Goal: Task Accomplishment & Management: Complete application form

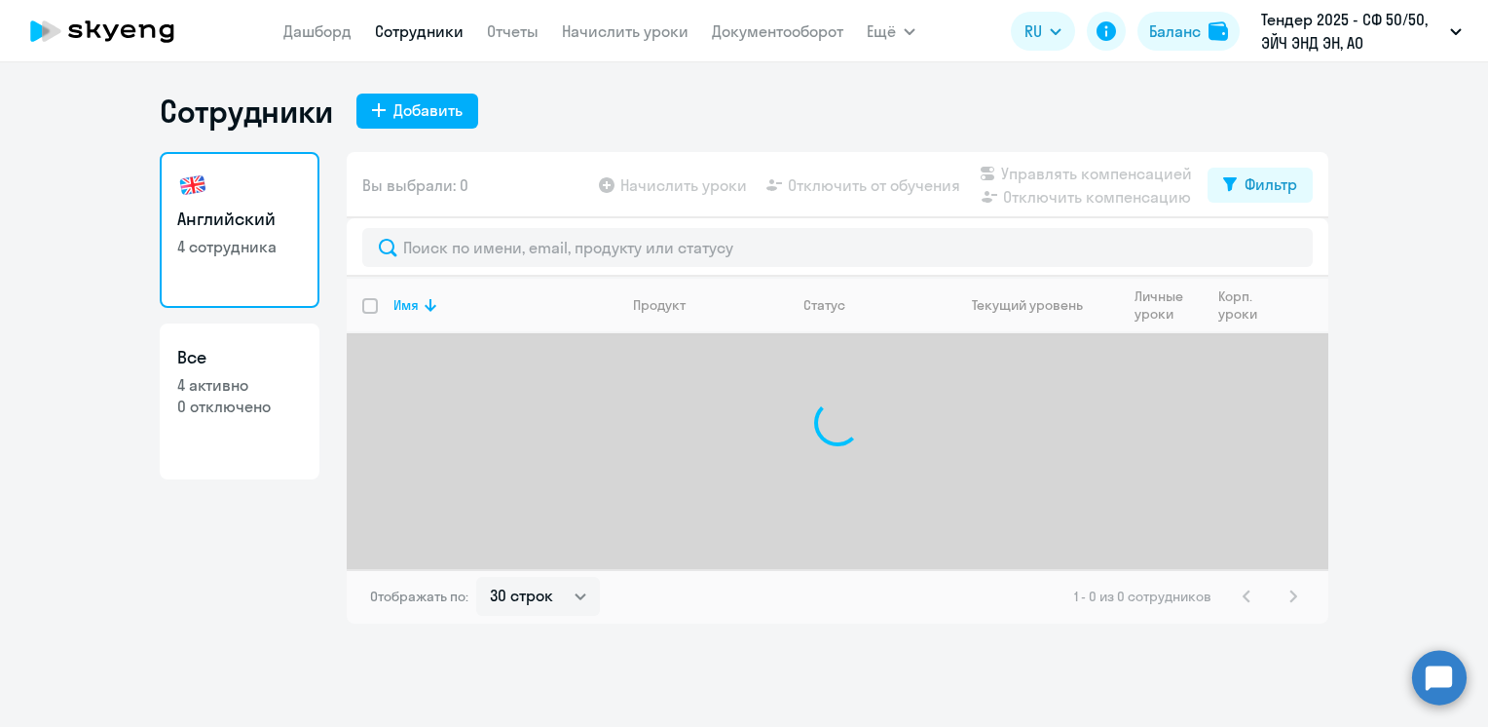
select select "30"
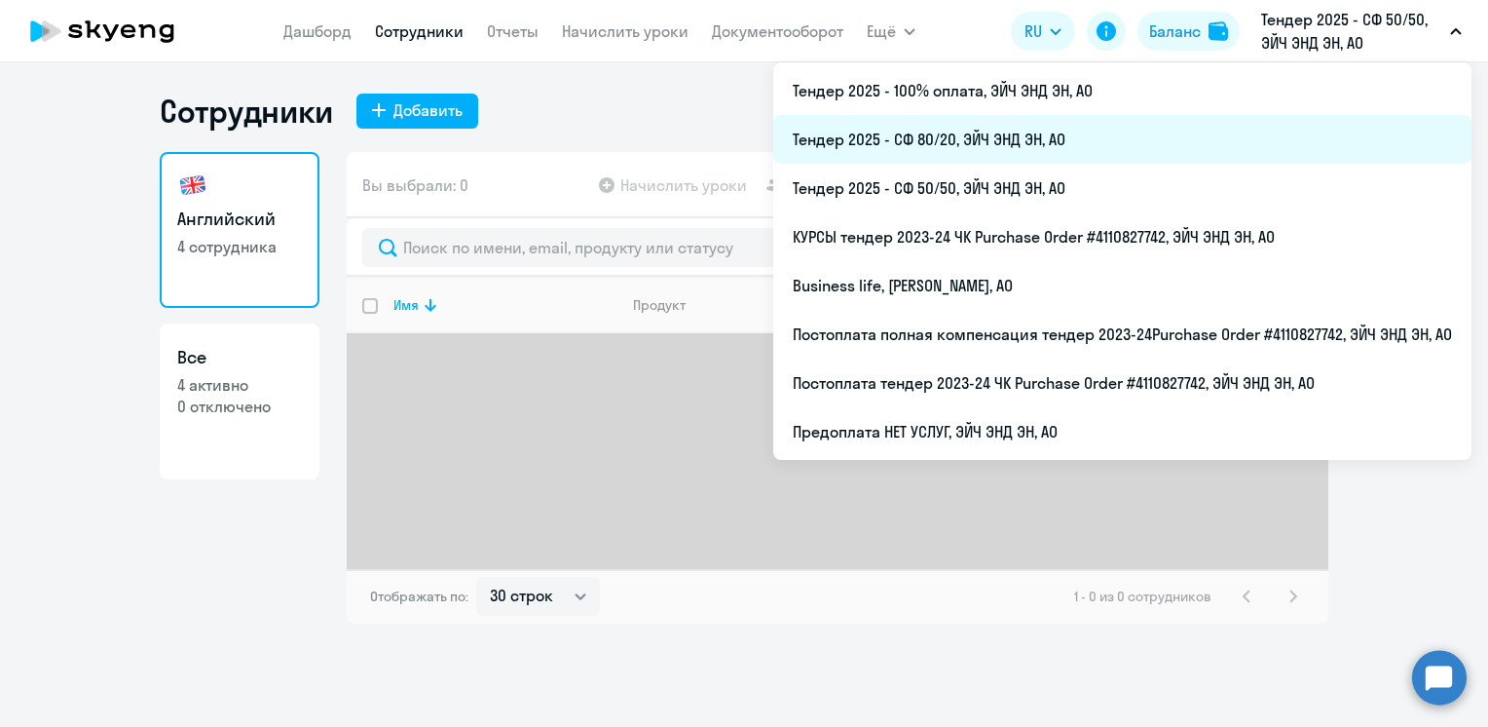
click at [993, 136] on li "Тендер 2025 - СФ 80/20, ЭЙЧ ЭНД ЭН, АО" at bounding box center [1122, 139] width 698 height 49
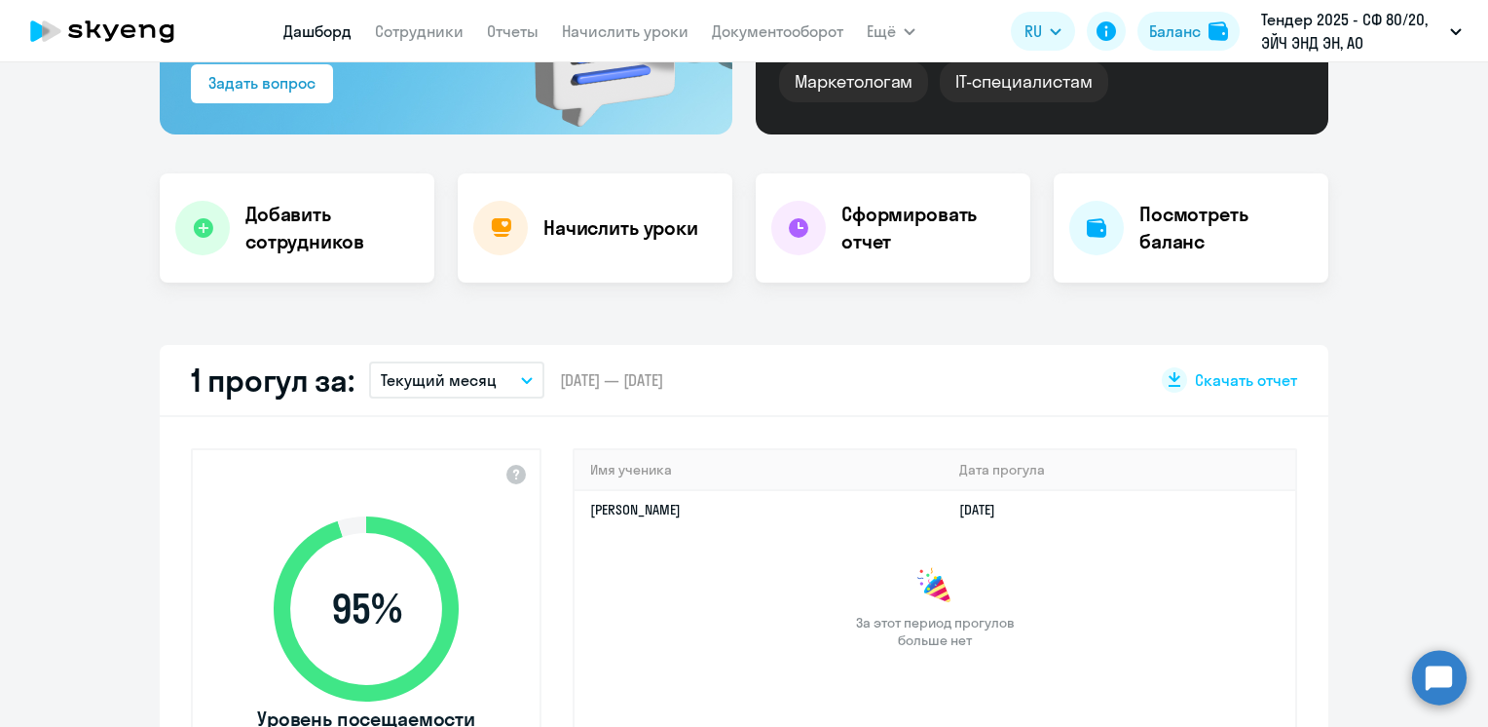
select select "30"
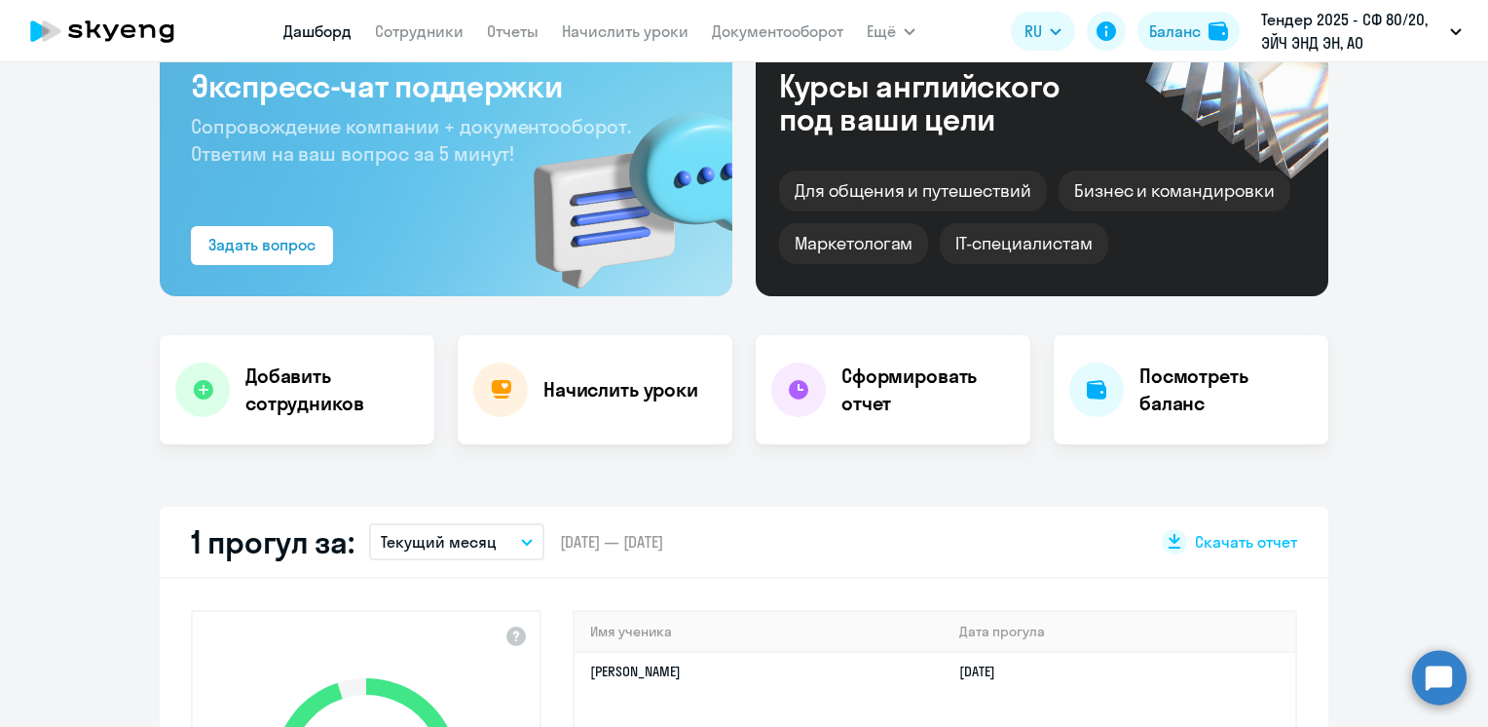
scroll to position [125, 0]
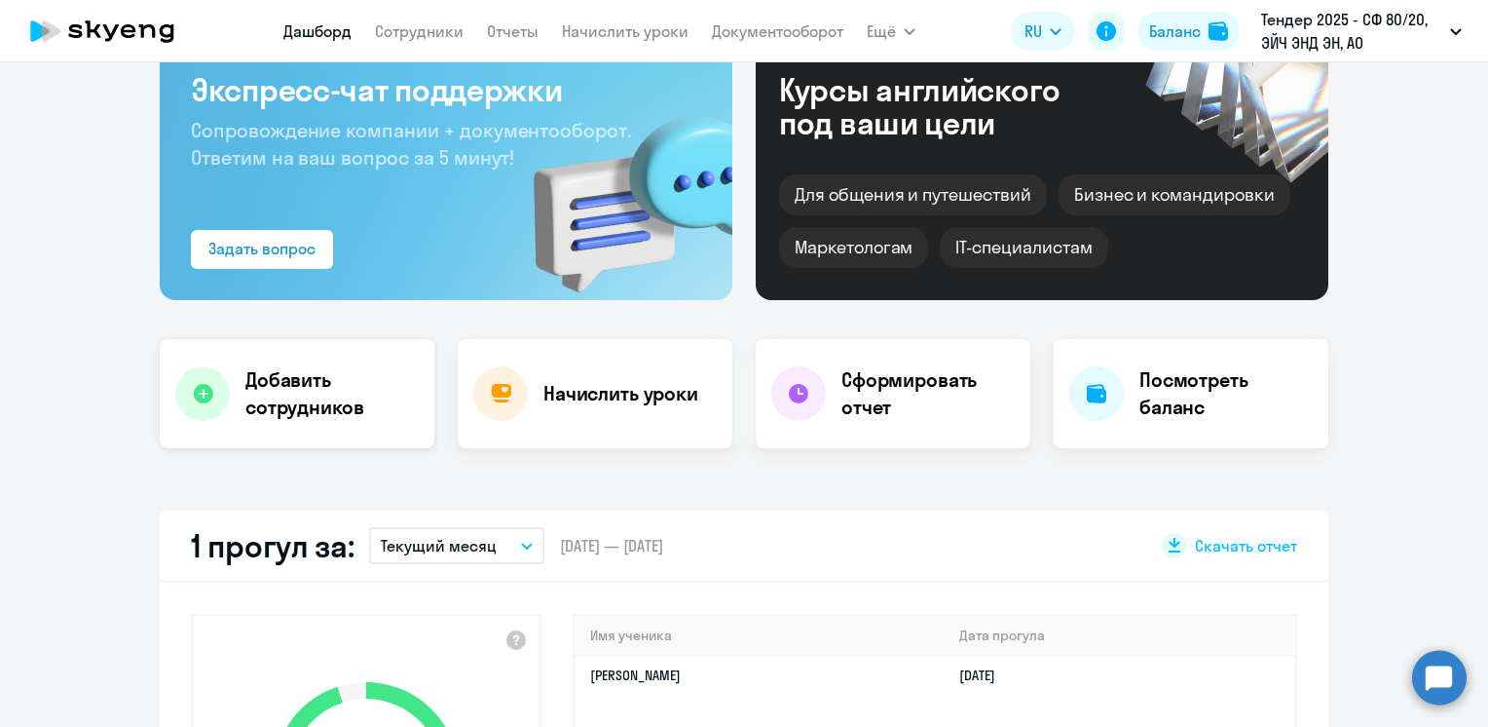
click at [272, 384] on h4 "Добавить сотрудников" at bounding box center [331, 393] width 173 height 55
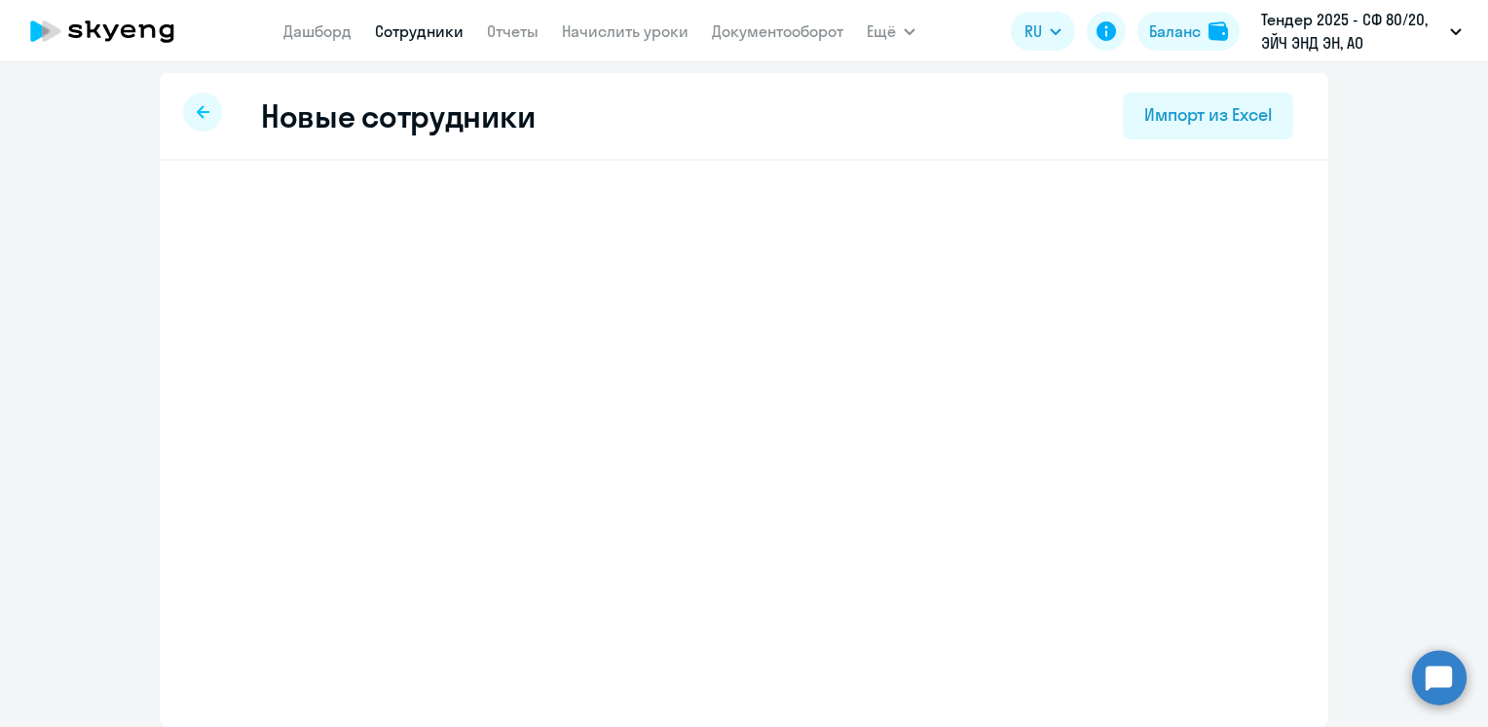
scroll to position [5, 0]
select select "english_adult_not_native_speaker"
select select "3"
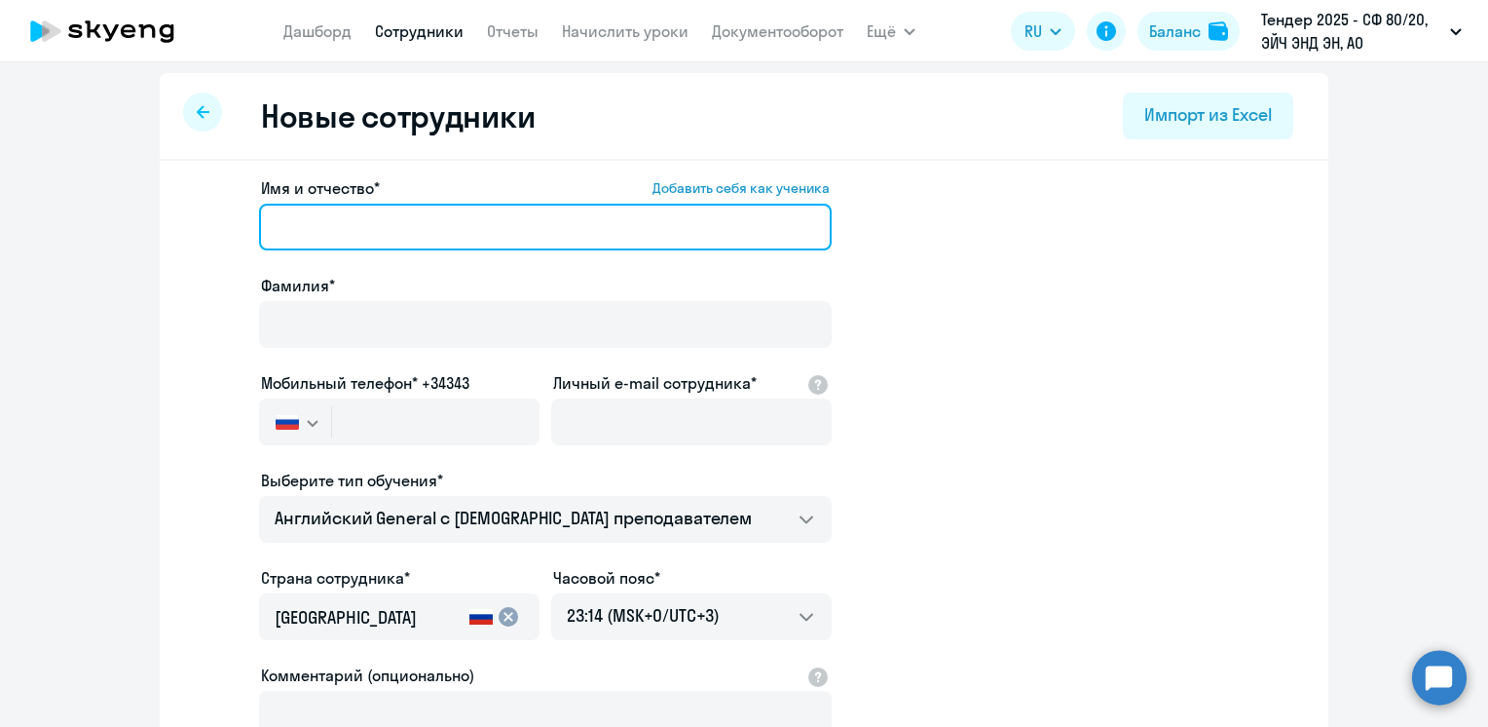
click at [369, 234] on input "Имя и отчество* Добавить себя как ученика" at bounding box center [545, 227] width 573 height 47
paste input "[PERSON_NAME]"
click at [436, 228] on input "[PERSON_NAME]" at bounding box center [545, 227] width 573 height 47
drag, startPoint x: 436, startPoint y: 228, endPoint x: 357, endPoint y: 228, distance: 78.9
click at [357, 228] on input "[PERSON_NAME]" at bounding box center [545, 227] width 573 height 47
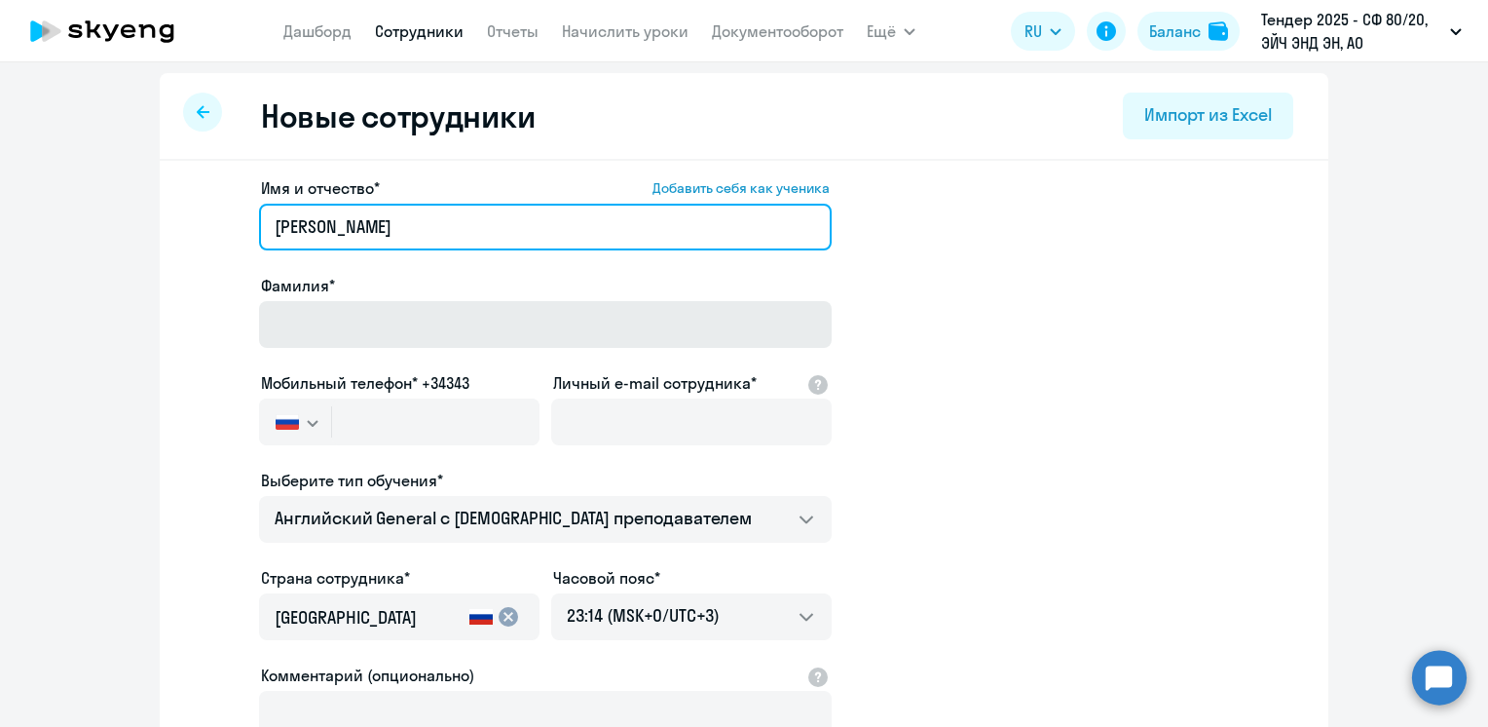
type input "[PERSON_NAME]"
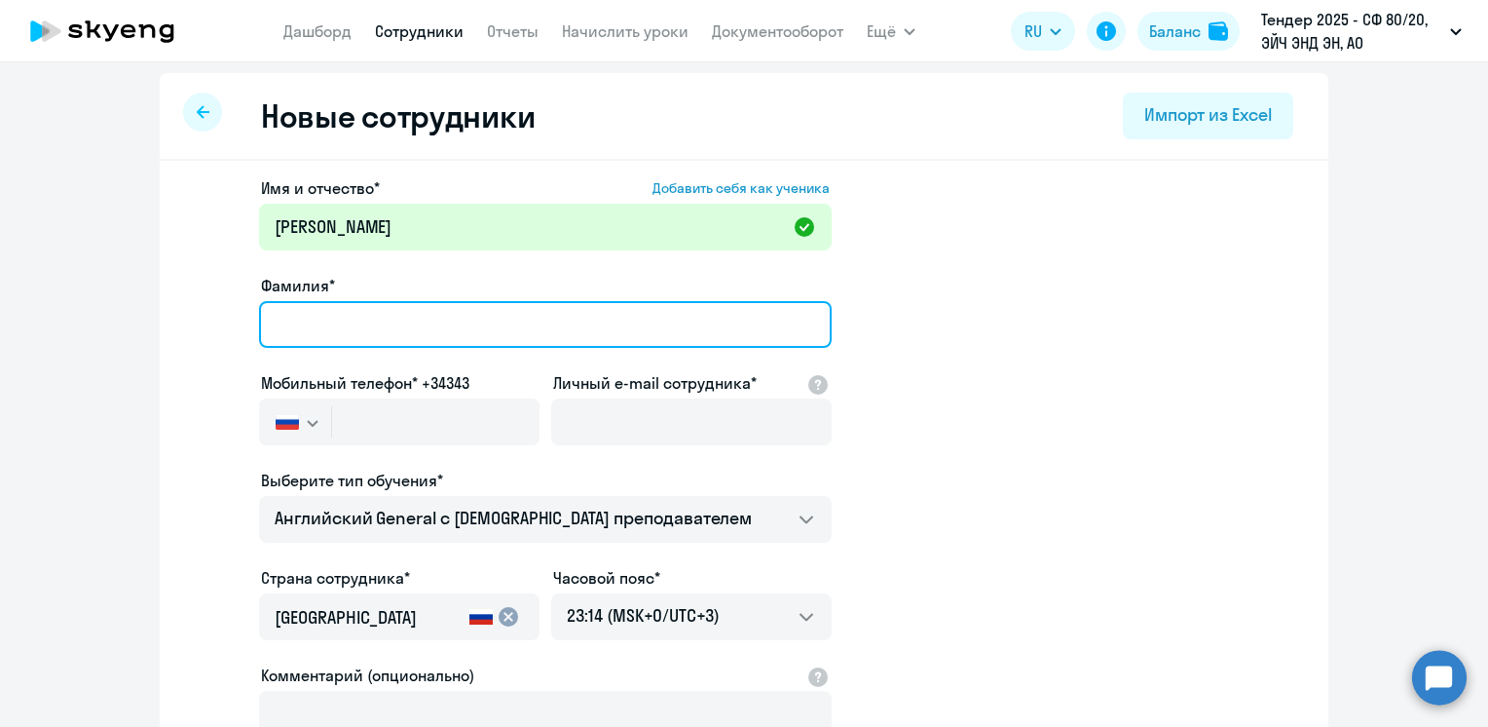
click at [337, 321] on input "Фамилия*" at bounding box center [545, 324] width 573 height 47
paste input "Zaikin"
type input "Zaikin"
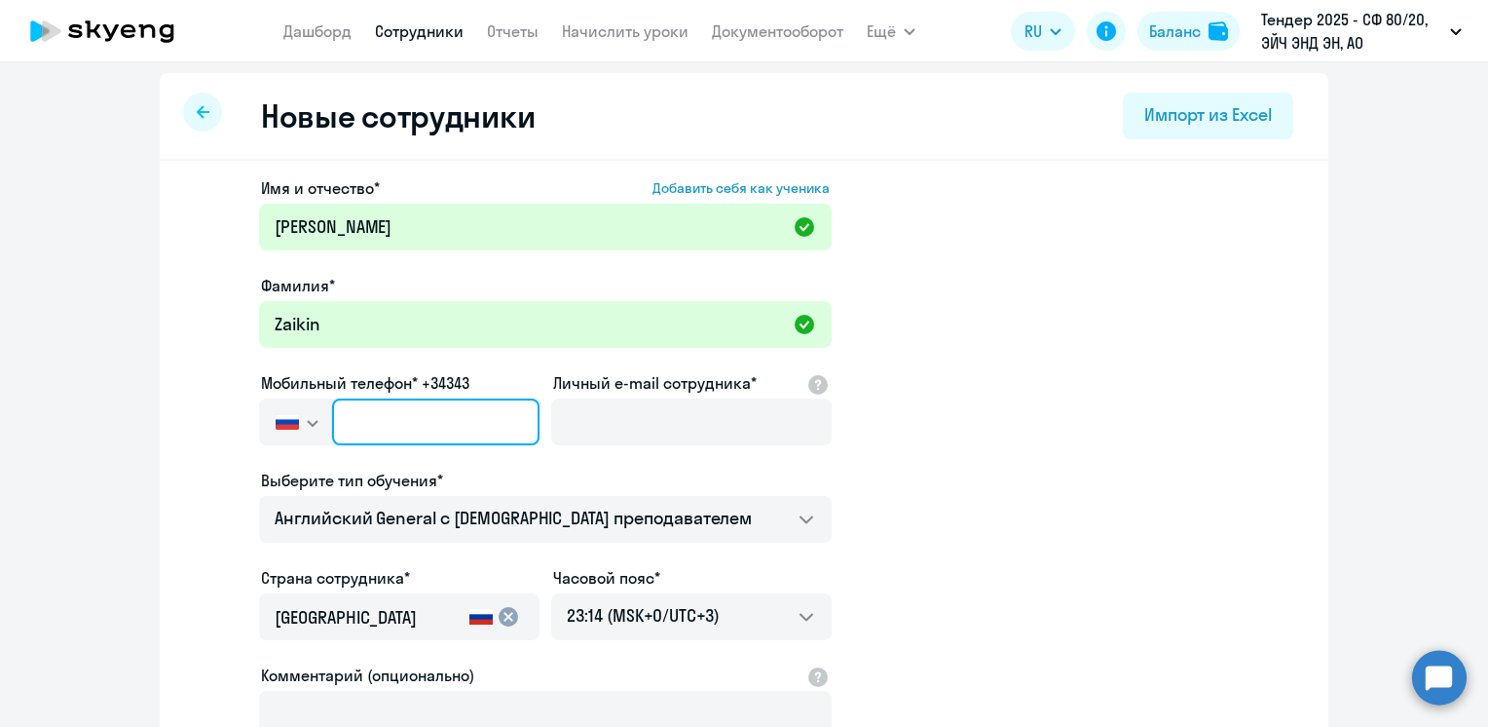
click at [401, 422] on input "text" at bounding box center [435, 421] width 207 height 47
paste input "[PHONE_NUMBER]"
type input "[PHONE_NUMBER]"
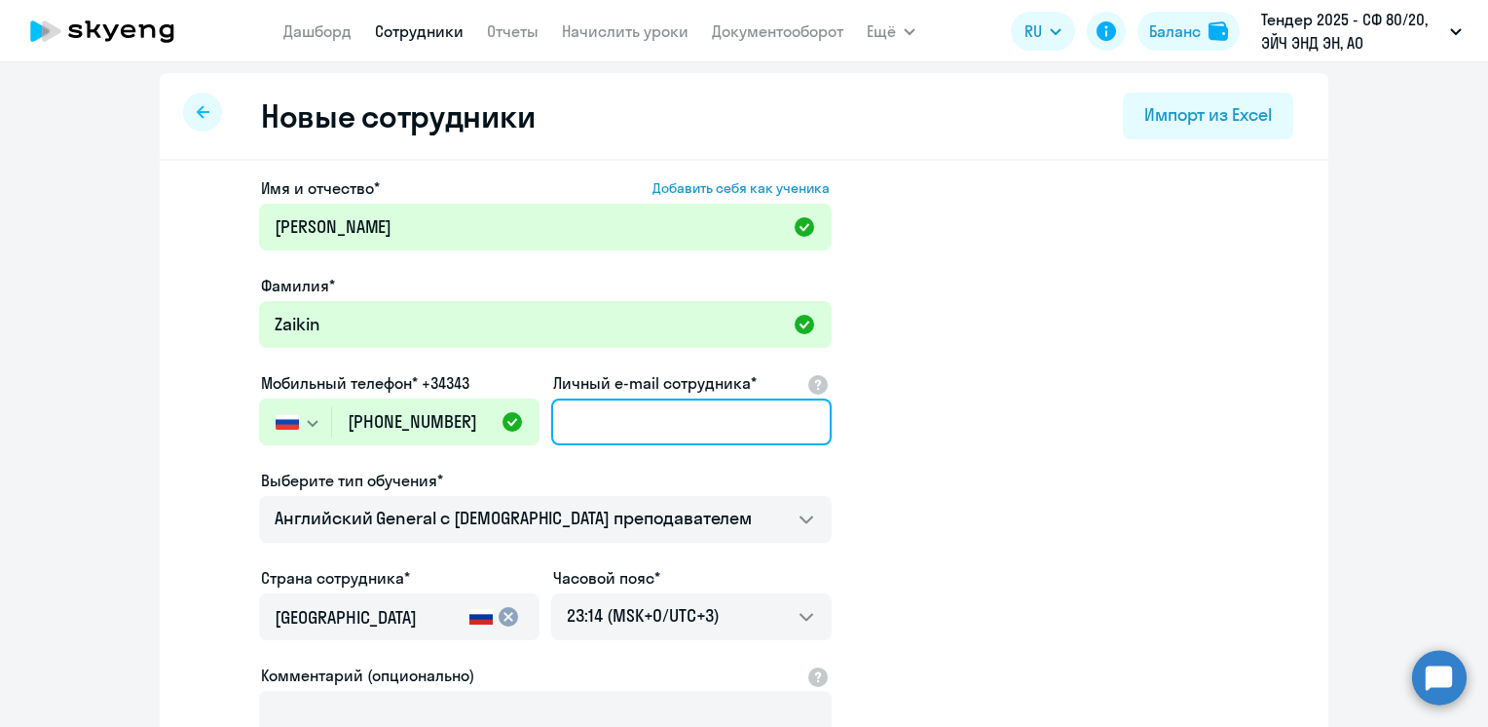
click at [598, 418] on input "Личный e-mail сотрудника*" at bounding box center [691, 421] width 281 height 47
paste input "[PERSON_NAME][EMAIL_ADDRESS][DOMAIN_NAME]"
type input "[PERSON_NAME][EMAIL_ADDRESS][DOMAIN_NAME]"
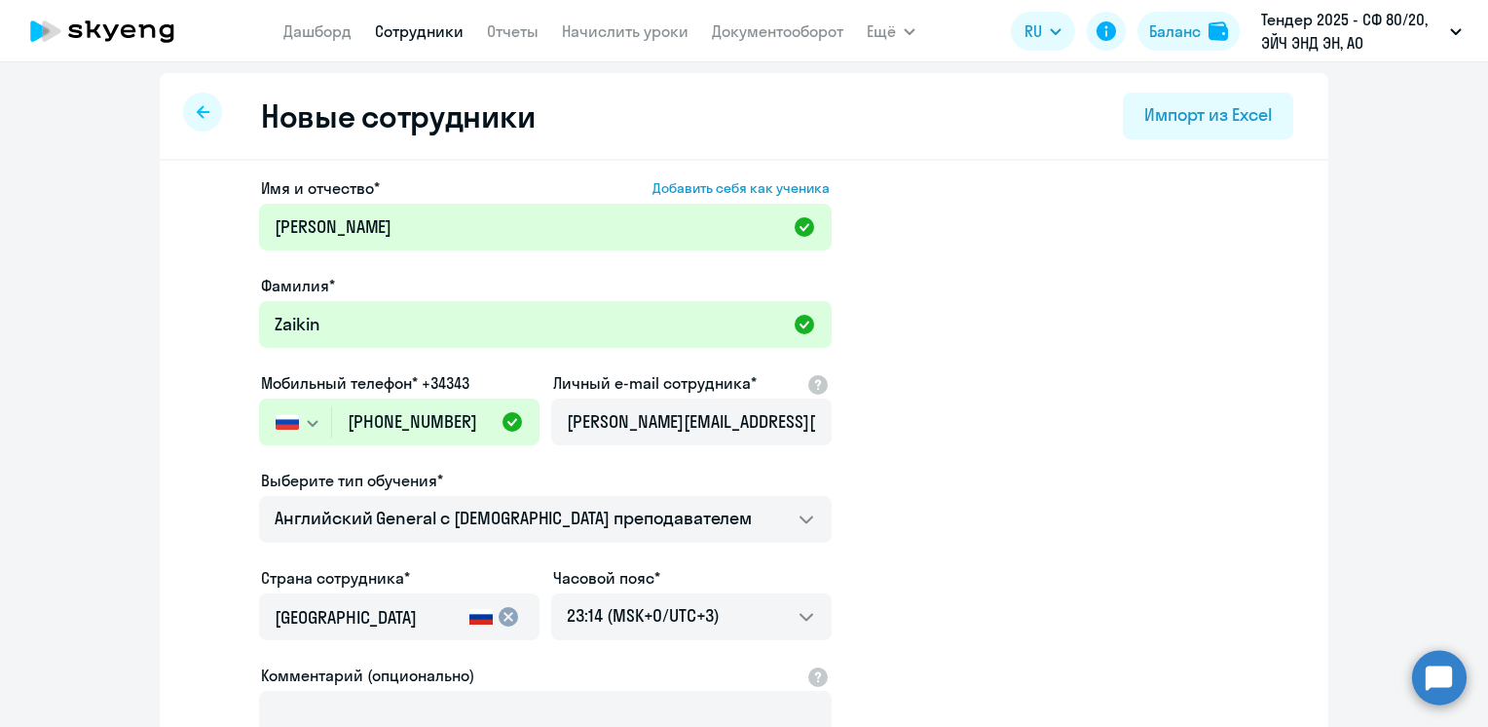
click at [938, 420] on app-new-student-form "Имя и отчество* Добавить себя как ученика [PERSON_NAME]* Zaikin Мобильный телеф…" at bounding box center [744, 523] width 1107 height 695
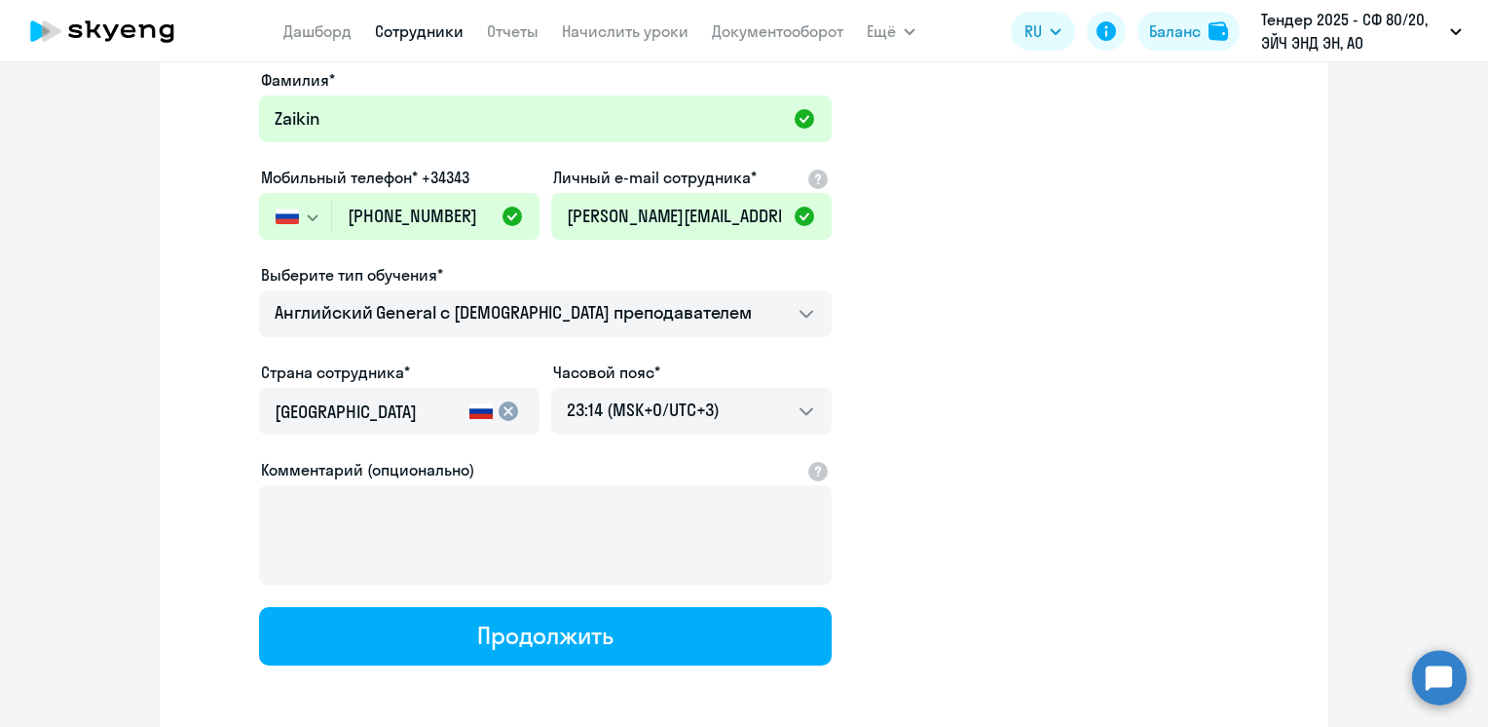
scroll to position [292, 0]
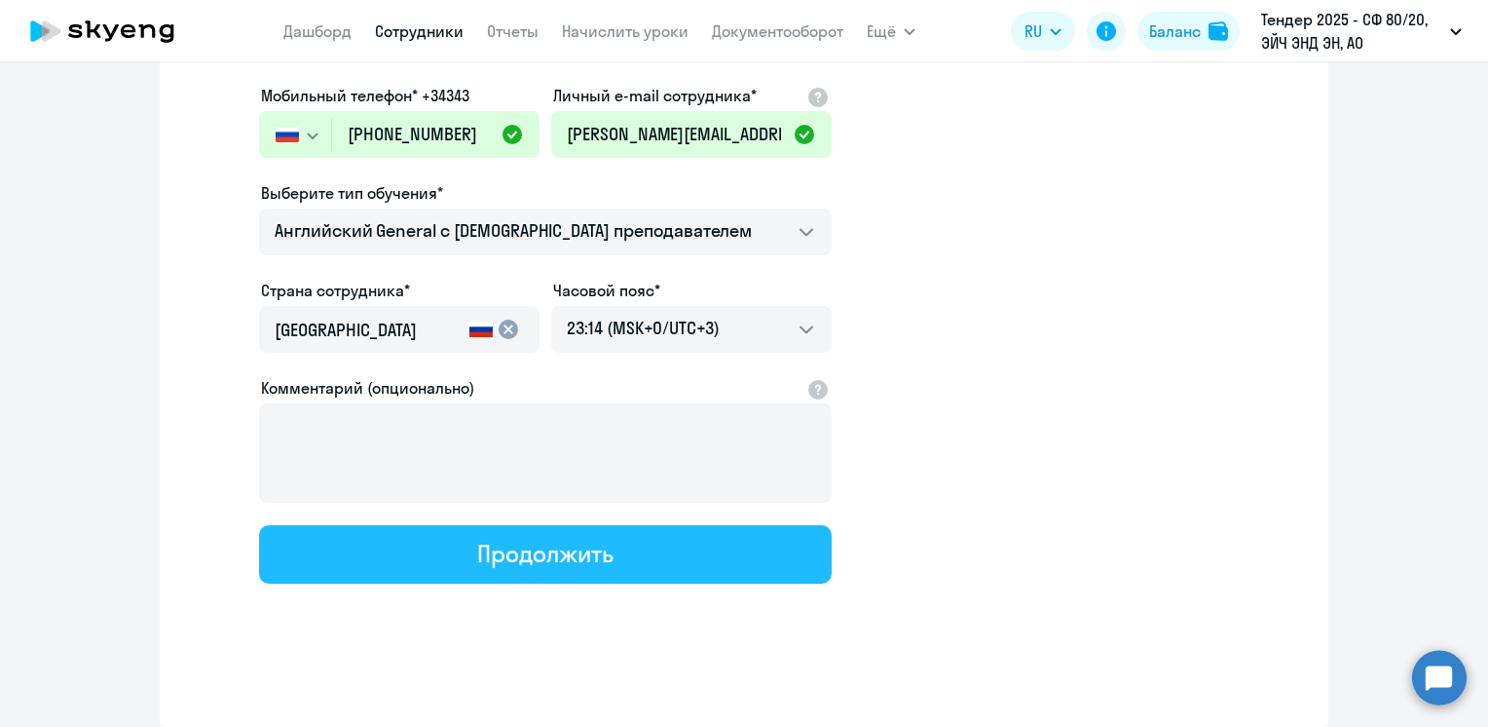
click at [582, 557] on div "Продолжить" at bounding box center [544, 553] width 135 height 31
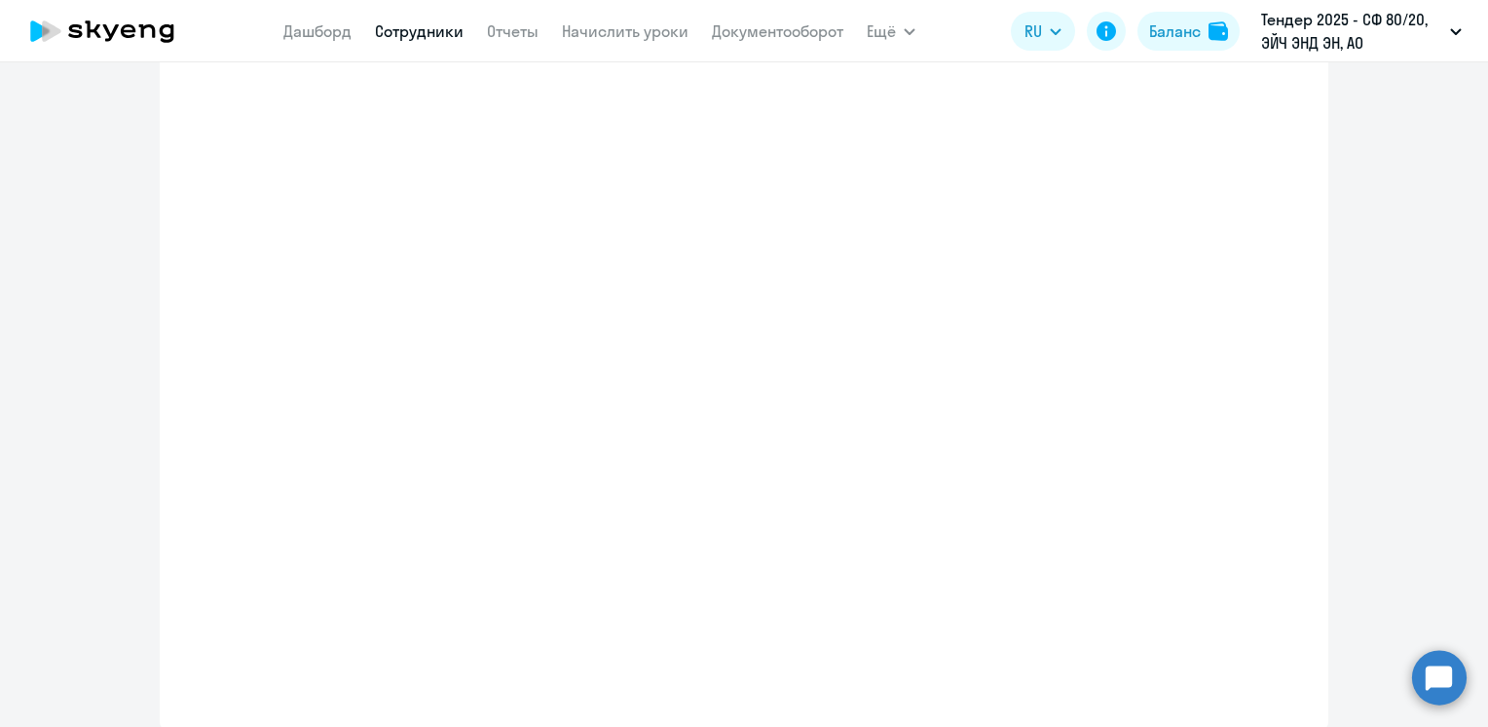
select select "english_adult_not_native_speaker"
select select "3"
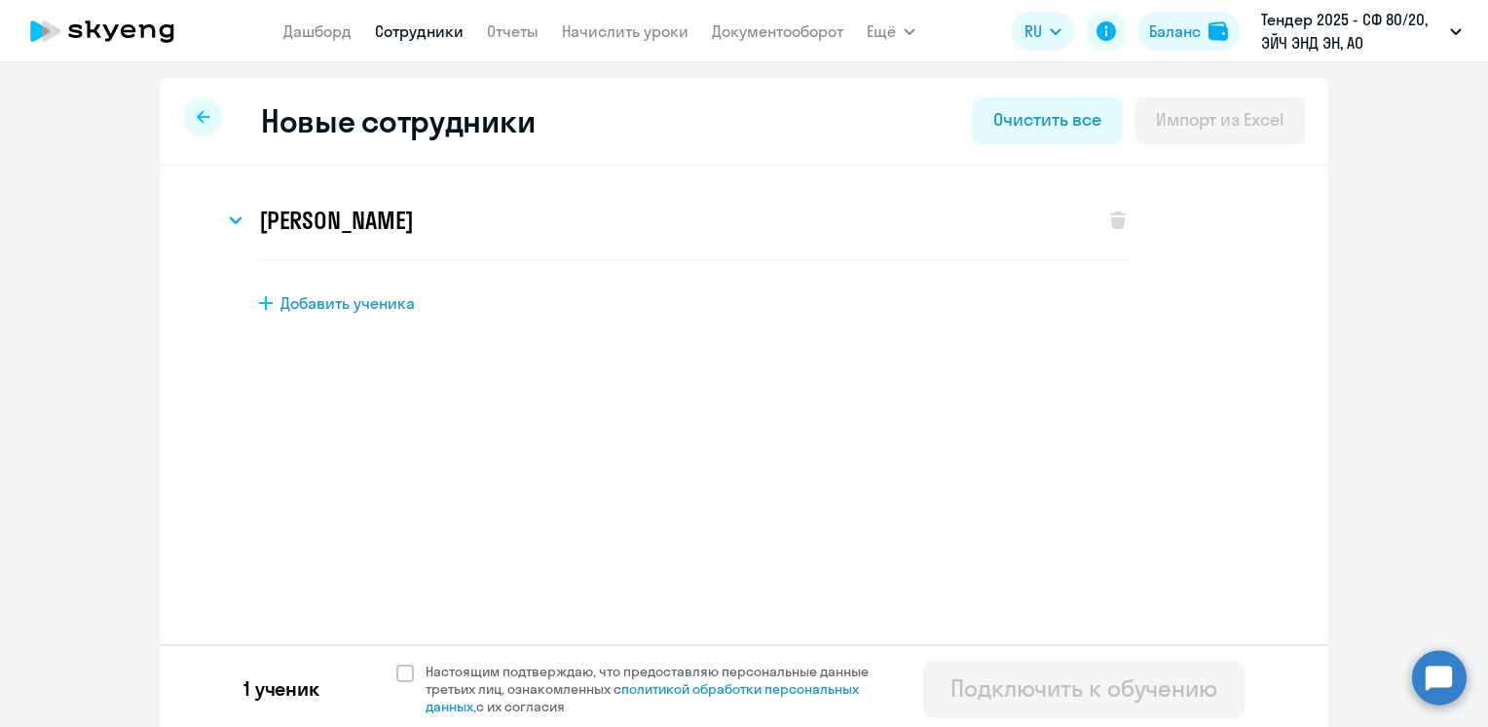
scroll to position [5, 0]
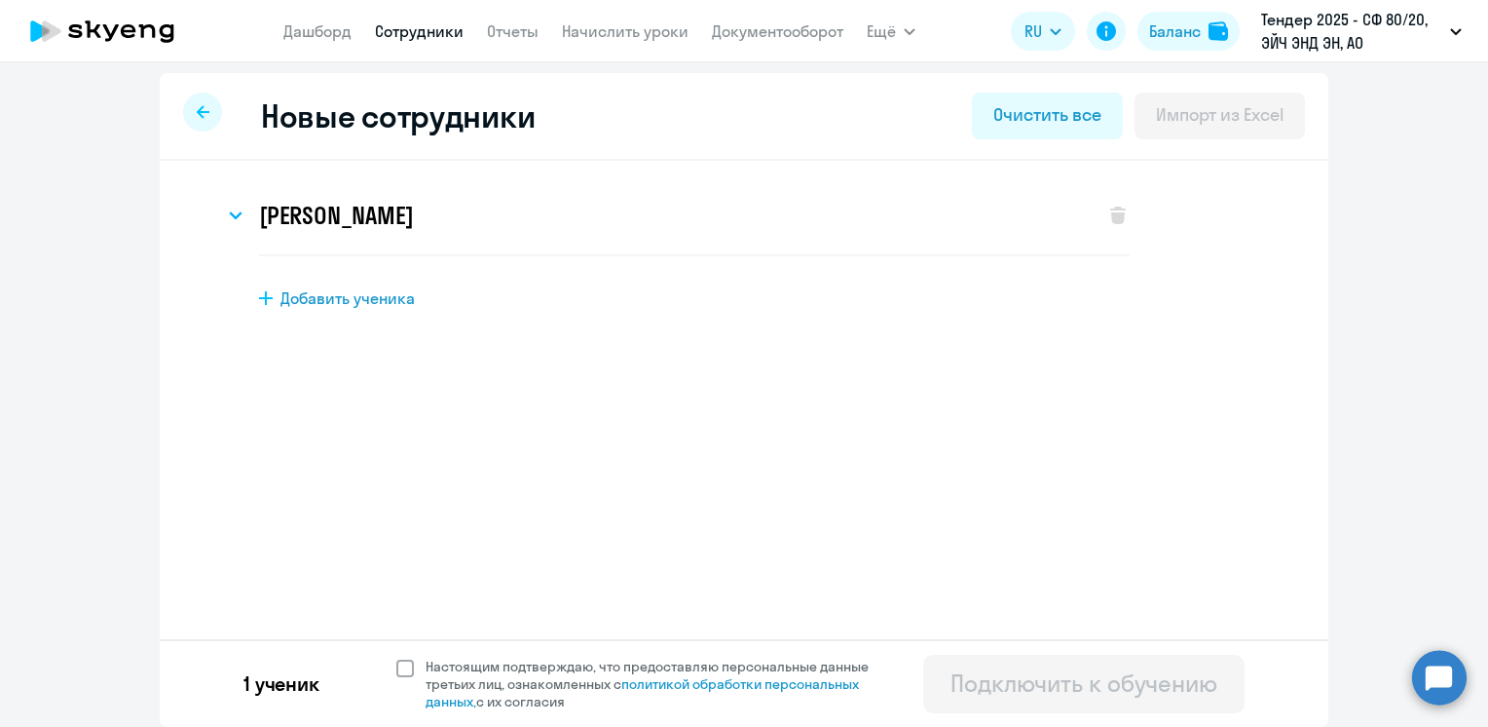
click at [396, 669] on span at bounding box center [405, 668] width 18 height 18
click at [395, 658] on input "Настоящим подтверждаю, что предоставляю персональные данные третьих лиц, ознако…" at bounding box center [395, 657] width 1 height 1
checkbox input "true"
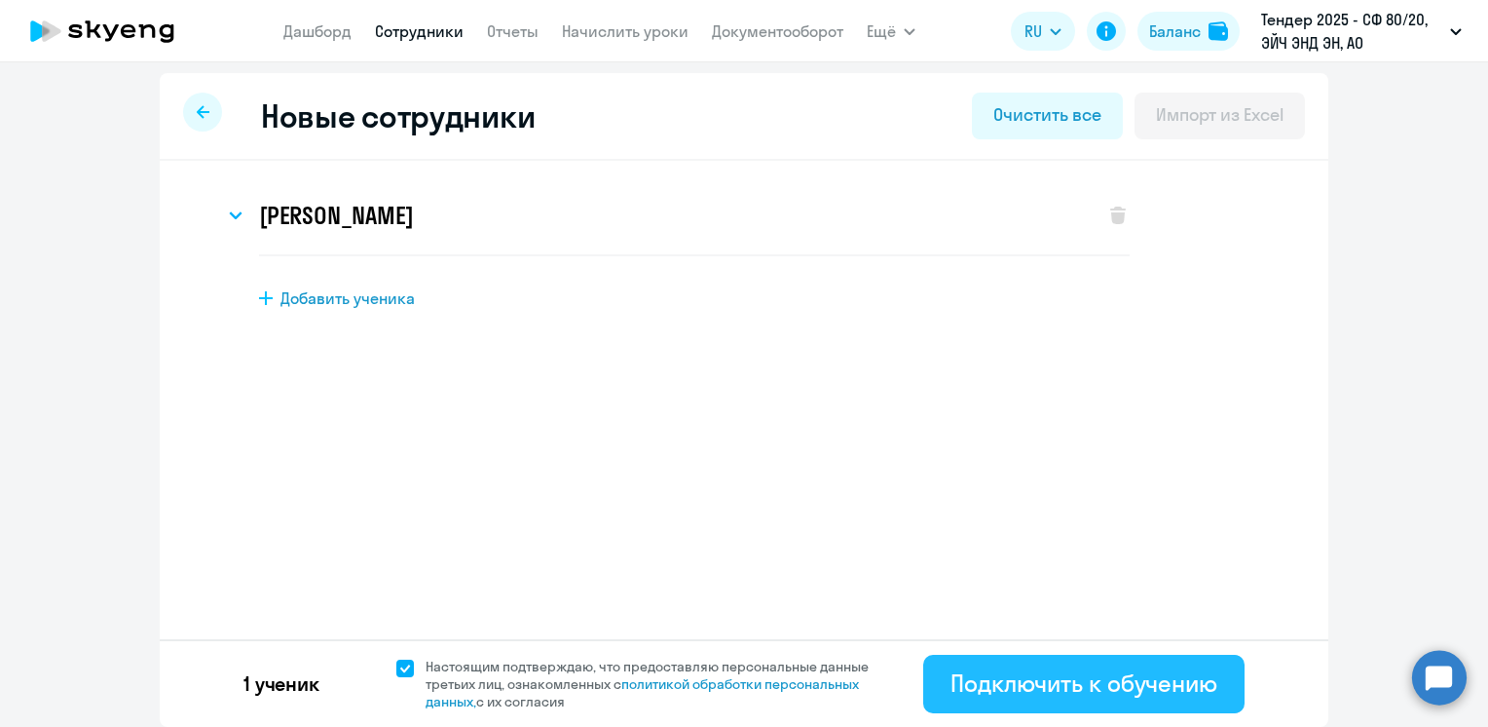
click at [1035, 680] on div "Подключить к обучению" at bounding box center [1084, 682] width 267 height 31
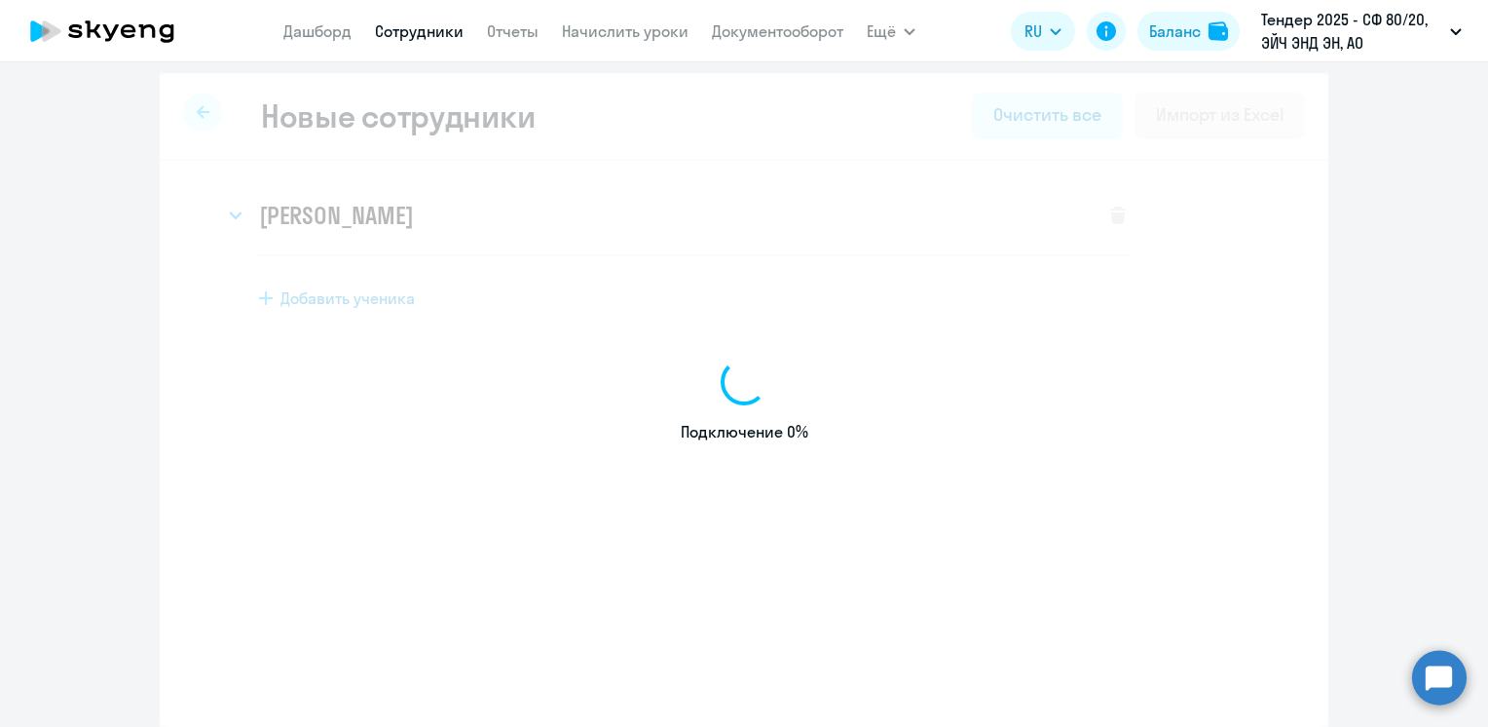
select select "english_adult_not_native_speaker"
select select "3"
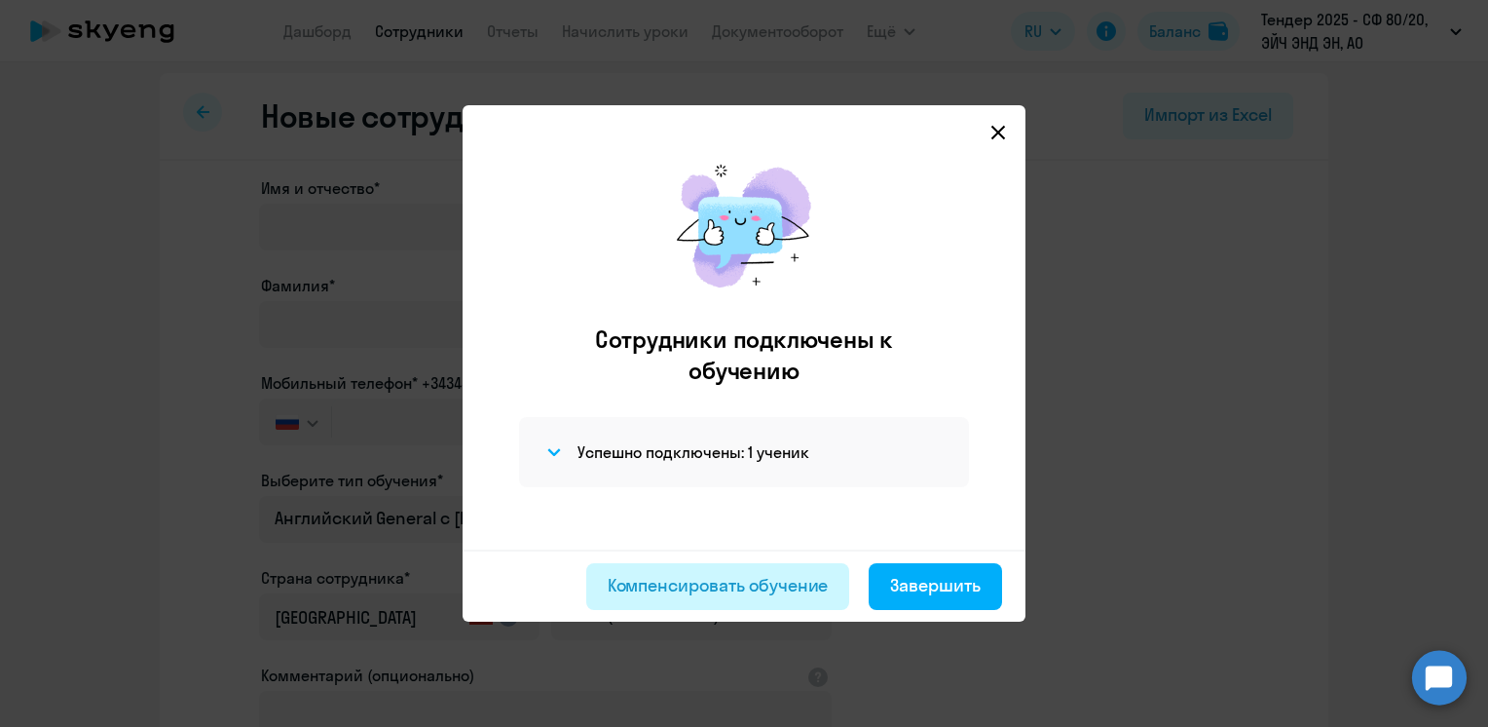
click at [750, 586] on div "Компенсировать обучение" at bounding box center [718, 585] width 221 height 25
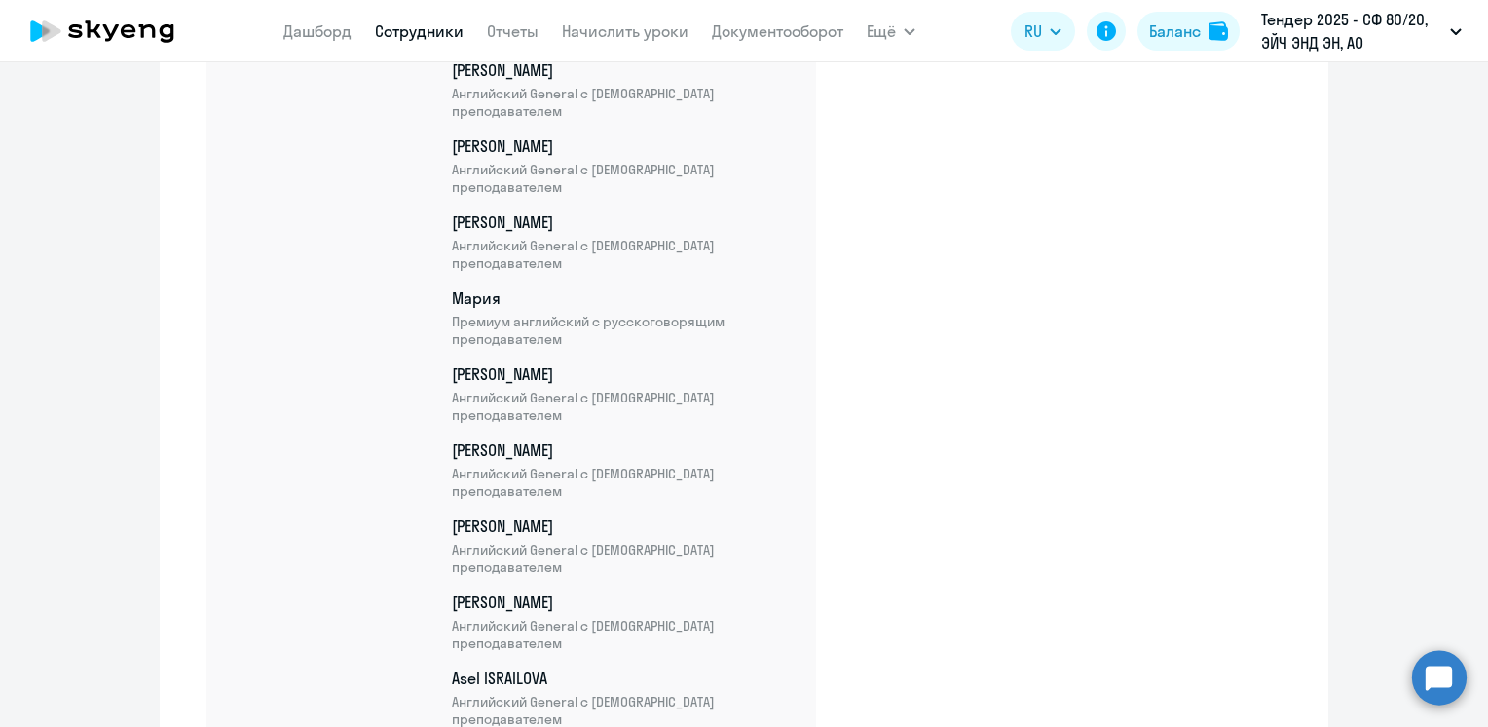
scroll to position [2916, 0]
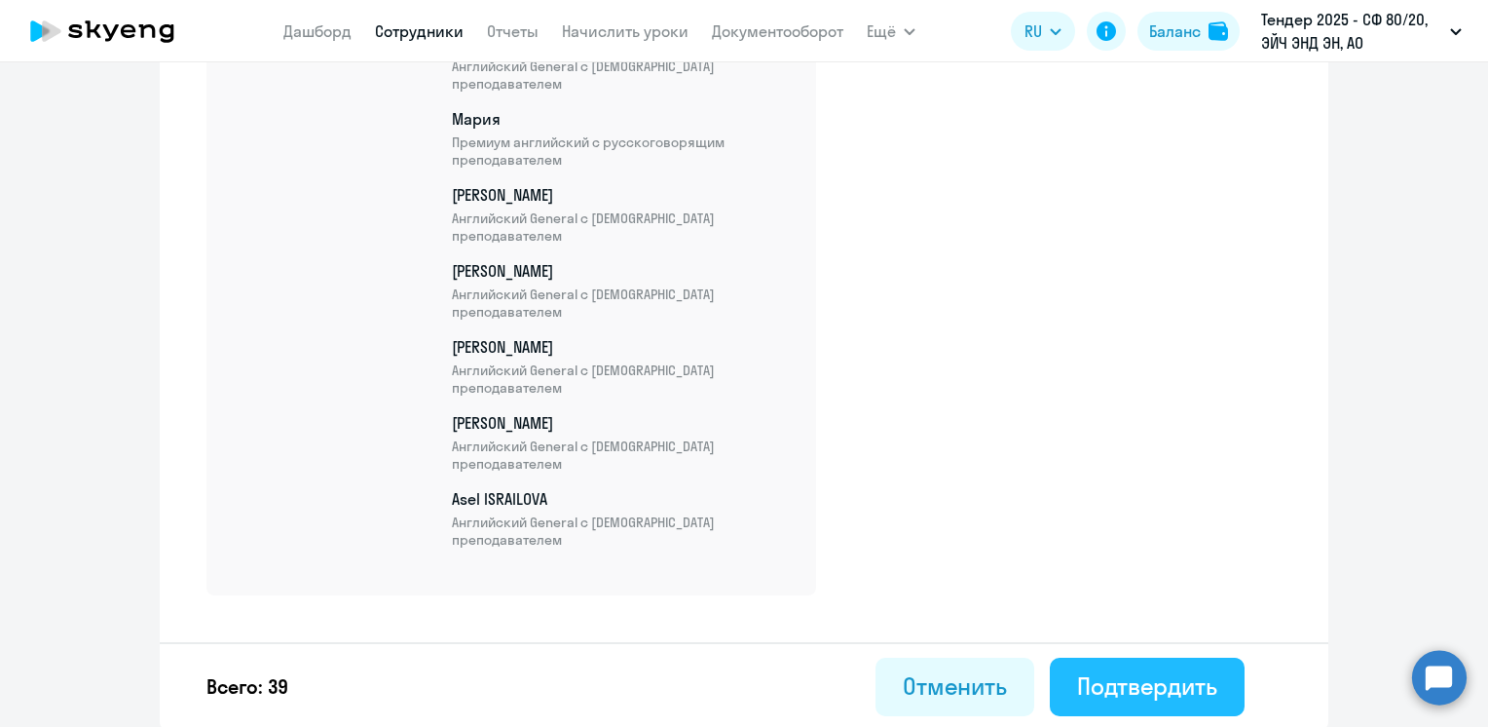
click at [1114, 677] on div "Подтвердить" at bounding box center [1147, 685] width 140 height 31
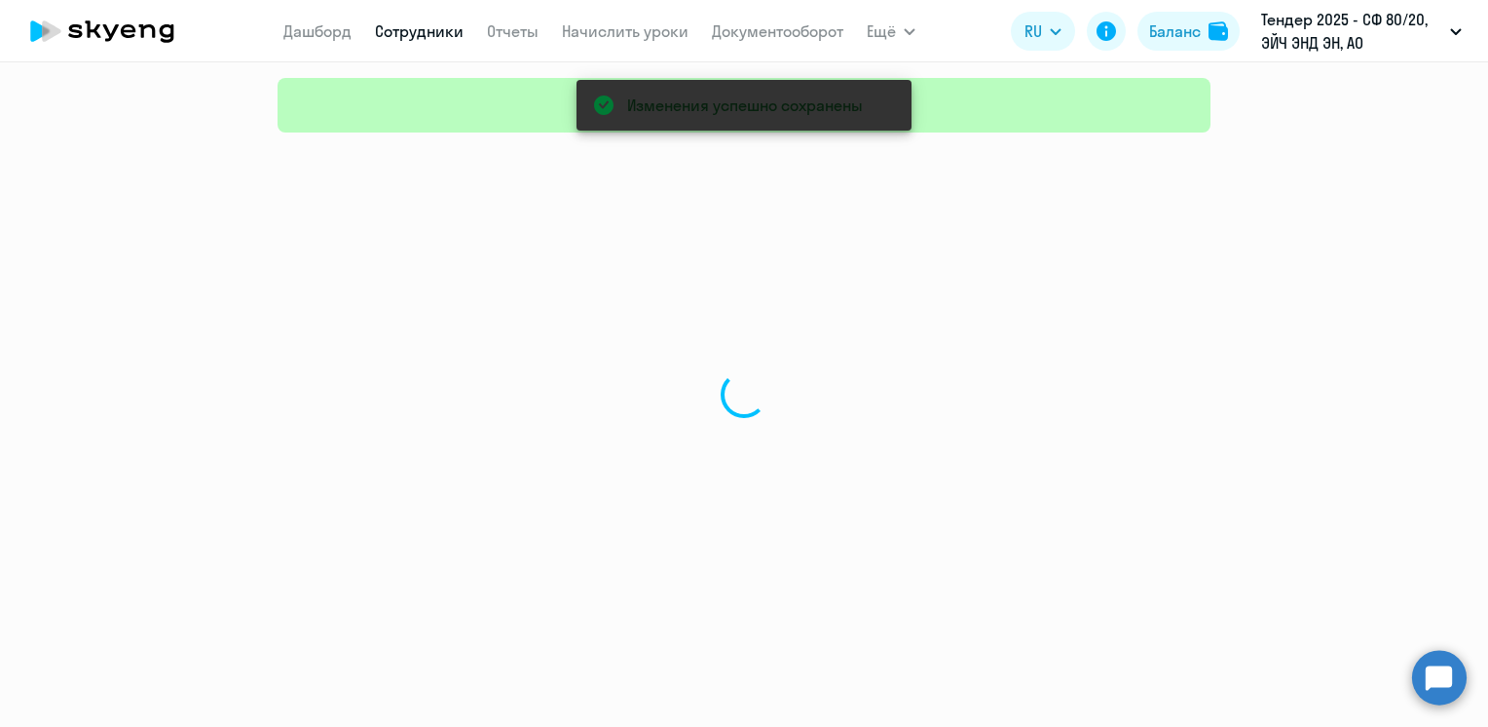
select select "30"
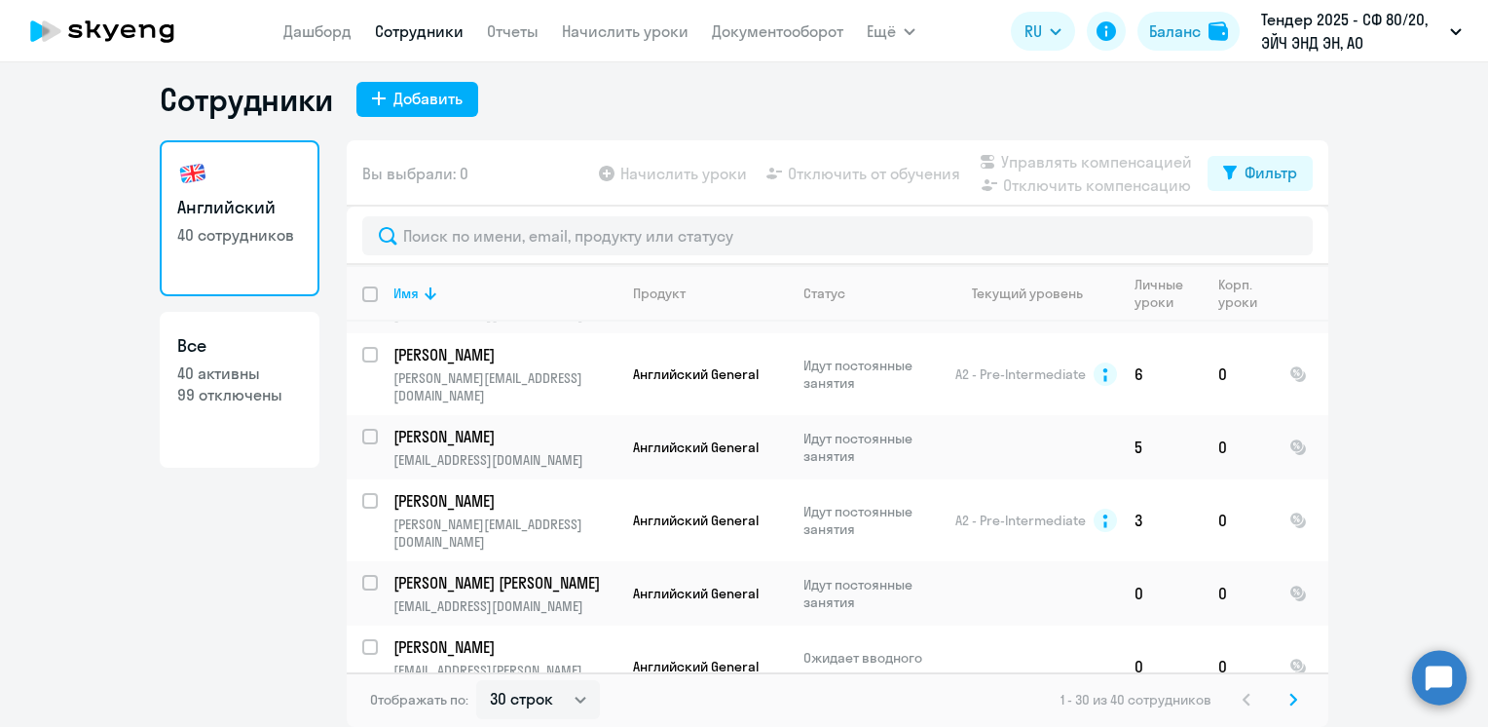
scroll to position [1590, 0]
